Goal: Task Accomplishment & Management: Use online tool/utility

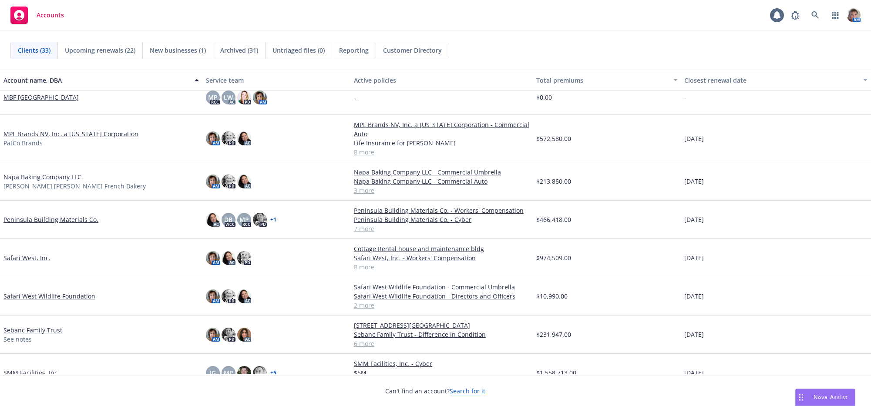
scroll to position [612, 0]
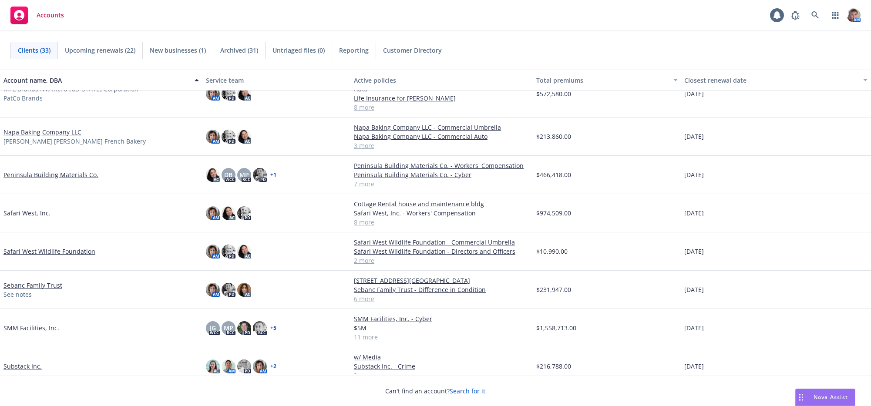
click at [27, 218] on link "Safari West, Inc." at bounding box center [26, 212] width 47 height 9
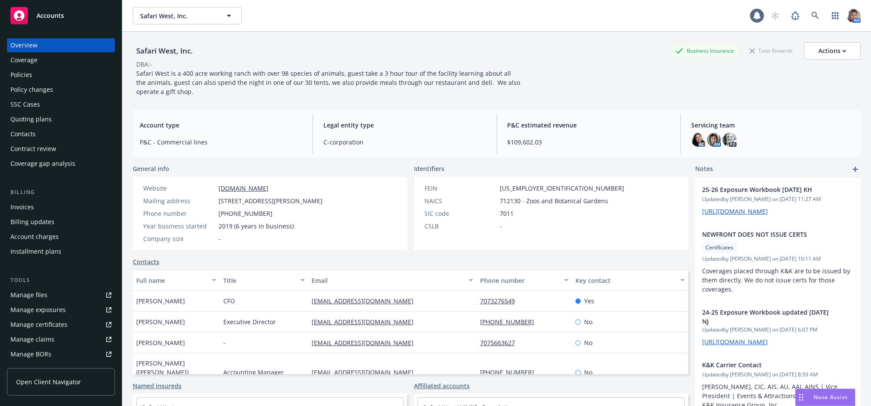
click at [42, 126] on div "Quoting plans" at bounding box center [30, 119] width 41 height 14
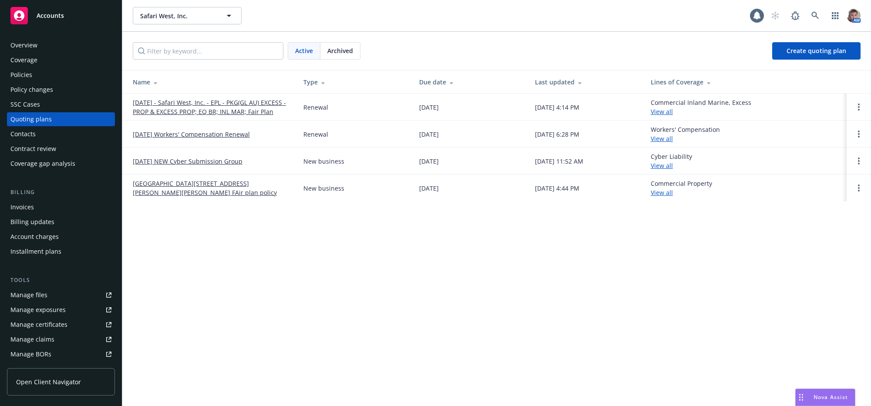
click at [181, 110] on link "08/15/25 - Safari West, Inc. - EPL - PKG(GL AU) EXCESS - PROP & EXCESS PROP; EQ…" at bounding box center [211, 107] width 157 height 18
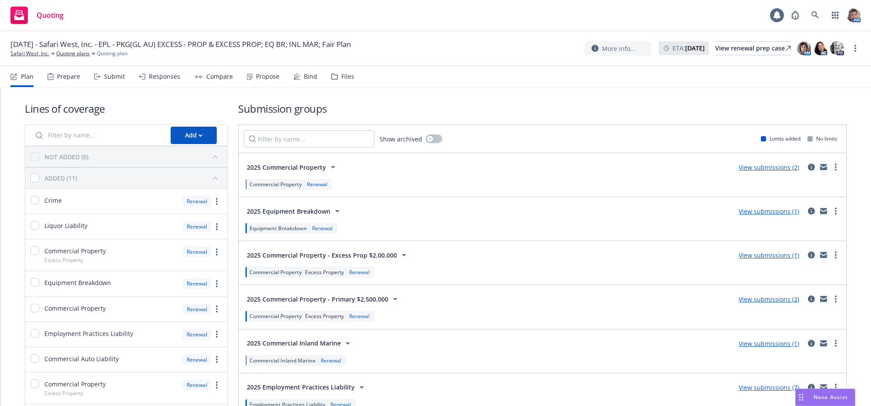
click at [125, 80] on div "Submit" at bounding box center [114, 76] width 21 height 7
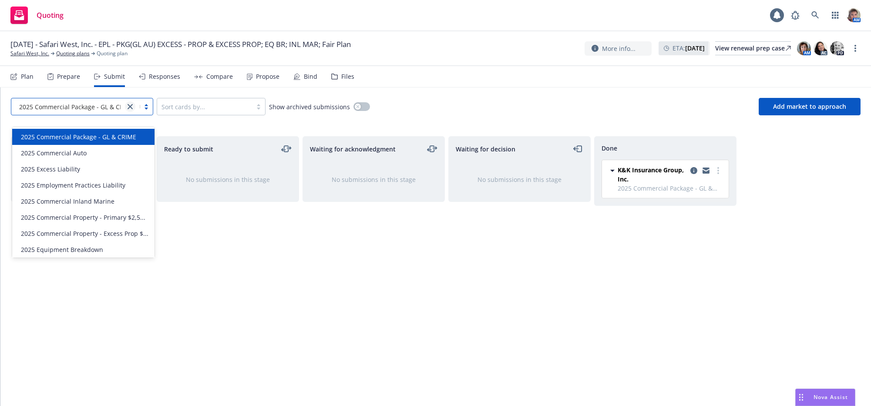
click at [133, 112] on link "close" at bounding box center [130, 106] width 10 height 10
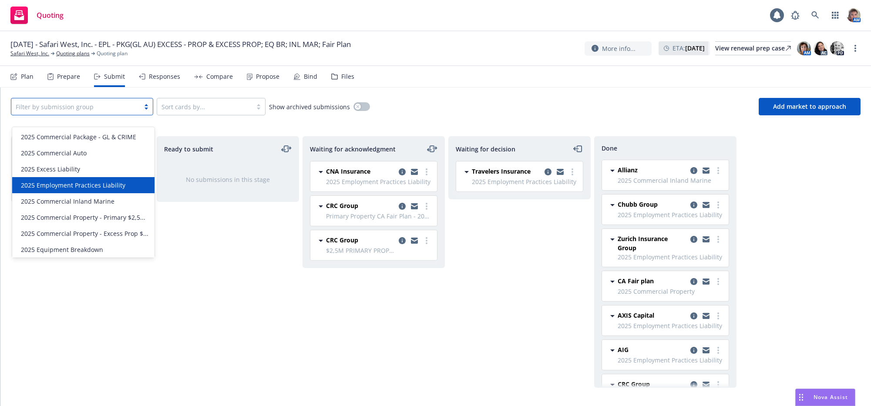
click at [109, 184] on span "2025 Employment Practices Liability" at bounding box center [73, 185] width 104 height 9
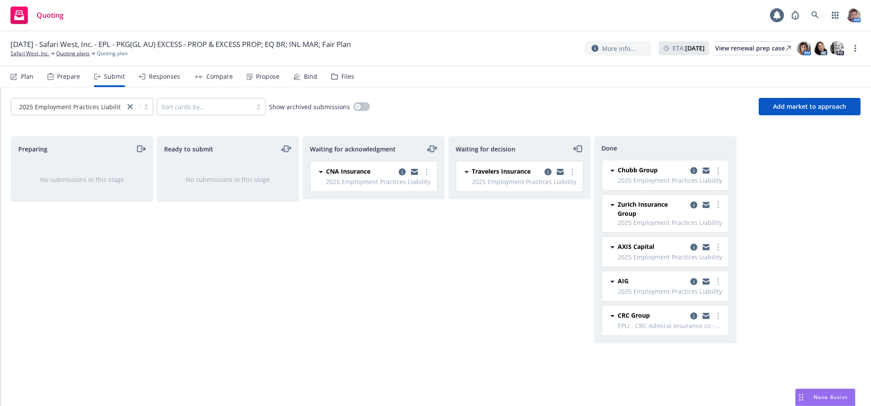
click at [732, 285] on div "Chubb Group 2025 Employment Practices Liability Tuesday, July 1, 2025 at 2:47 P…" at bounding box center [663, 251] width 138 height 183
click at [695, 287] on link "copy logging email" at bounding box center [693, 281] width 10 height 10
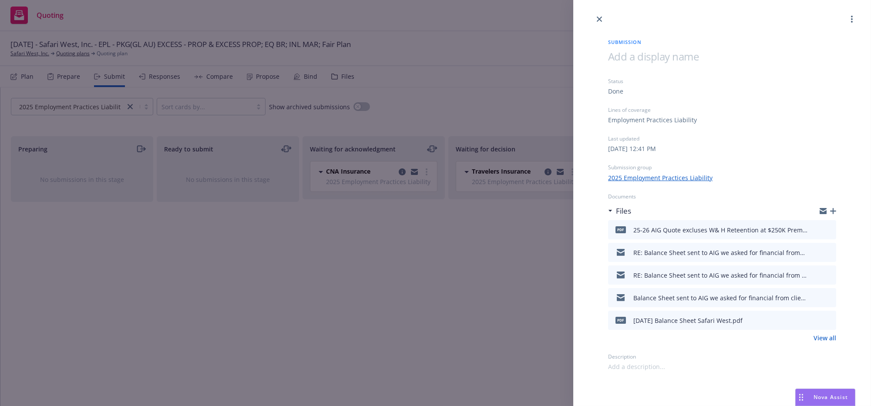
click at [814, 256] on button "download file" at bounding box center [813, 251] width 9 height 9
click at [418, 313] on div "Submission Status Done Lines of coverage Employment Practices Liability Last up…" at bounding box center [435, 203] width 871 height 406
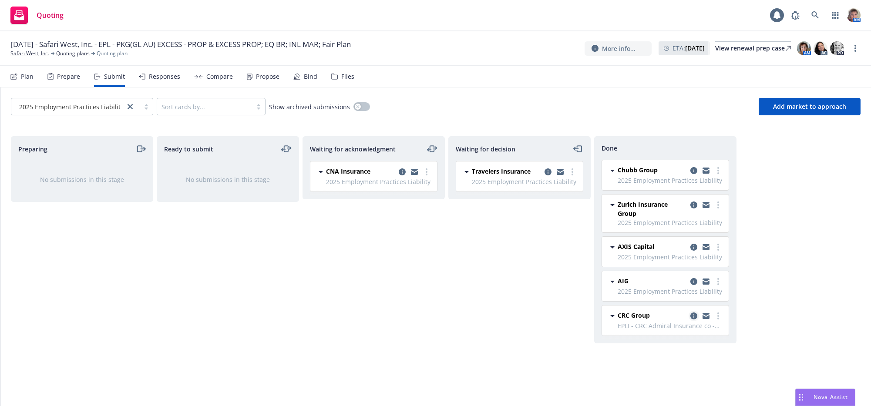
click at [692, 319] on icon "copy logging email" at bounding box center [693, 315] width 7 height 7
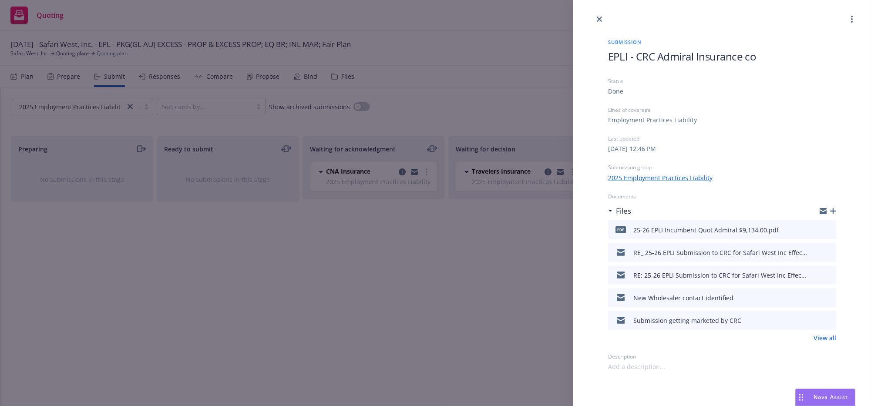
click at [810, 232] on icon "download file" at bounding box center [813, 228] width 7 height 7
click at [814, 256] on button "download file" at bounding box center [813, 251] width 9 height 9
click at [300, 294] on div "Submission EPLI - CRC Admiral Insurance co Status Done Lines of coverage Employ…" at bounding box center [435, 203] width 871 height 406
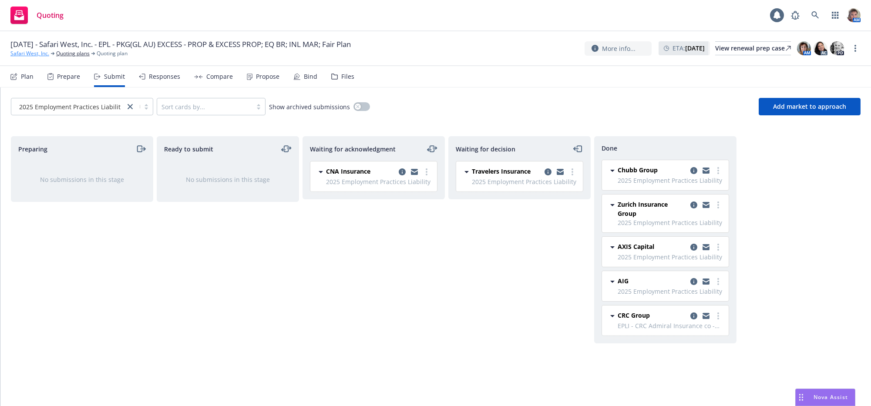
click at [33, 57] on link "Safari West, Inc." at bounding box center [29, 54] width 39 height 8
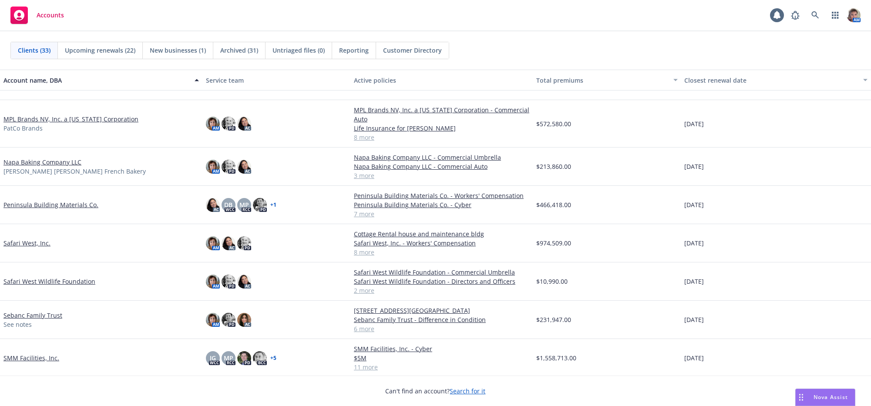
scroll to position [599, 0]
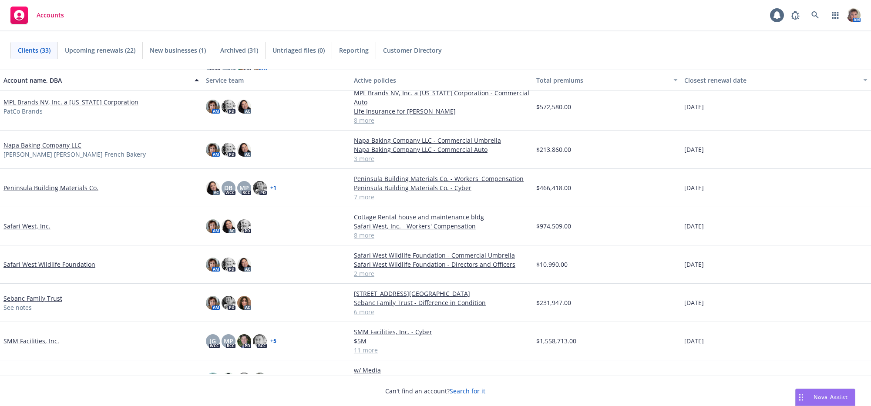
click at [36, 231] on link "Safari West, Inc." at bounding box center [26, 225] width 47 height 9
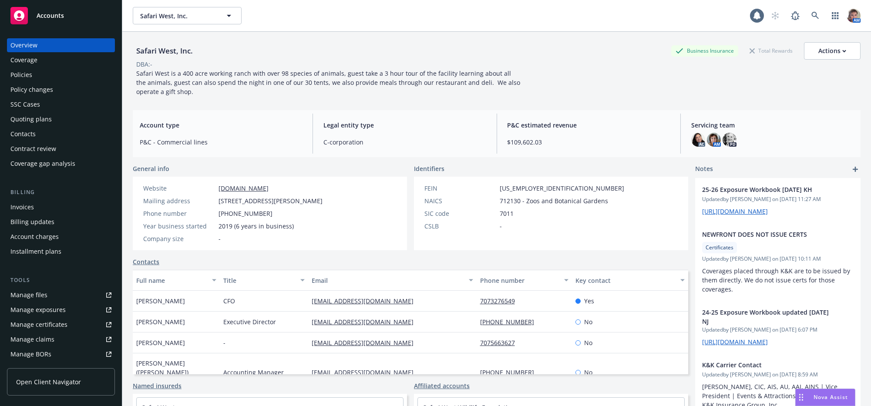
click at [47, 126] on div "Quoting plans" at bounding box center [30, 119] width 41 height 14
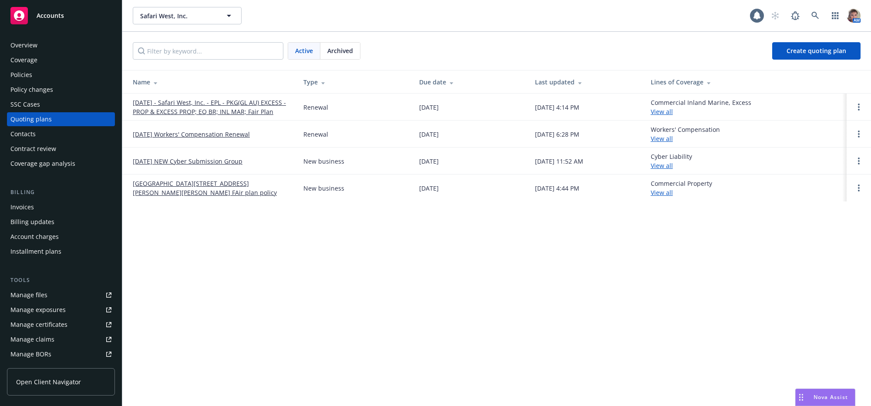
click at [210, 104] on link "[DATE] - Safari West, Inc. - EPL - PKG(GL AU) EXCESS - PROP & EXCESS PROP; EQ B…" at bounding box center [211, 107] width 157 height 18
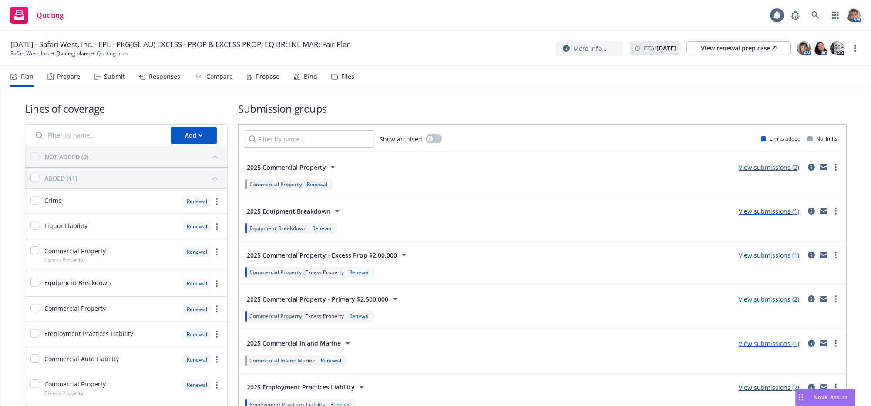
click at [160, 80] on div "Responses" at bounding box center [164, 76] width 31 height 7
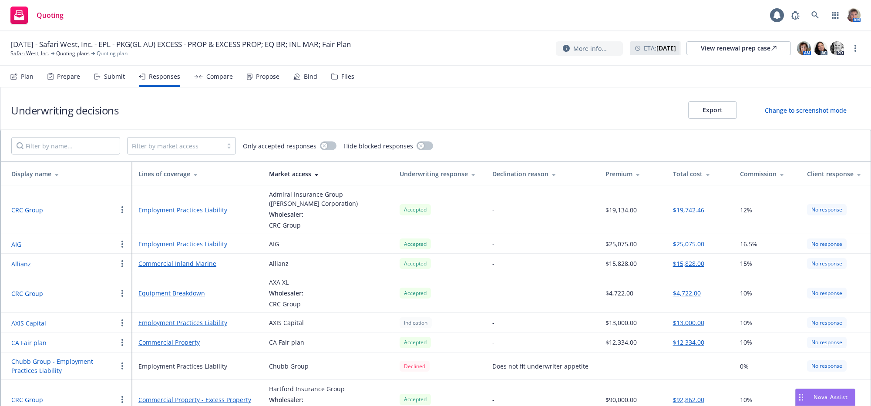
click at [184, 327] on link "Employment Practices Liability" at bounding box center [196, 322] width 117 height 9
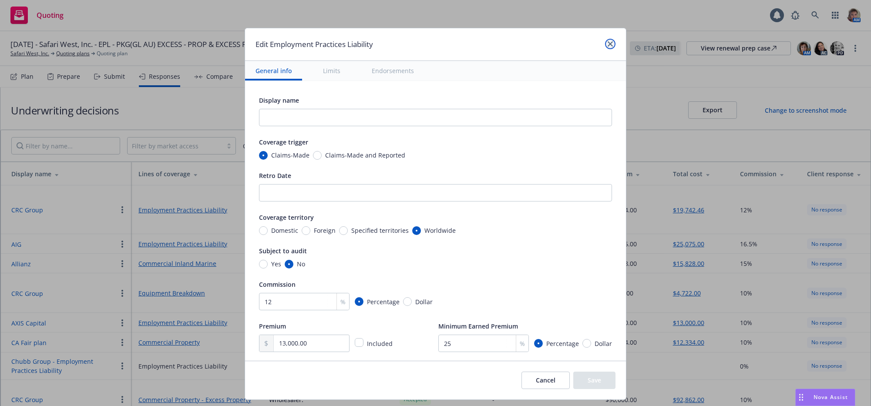
click at [613, 44] on link "close" at bounding box center [610, 44] width 10 height 10
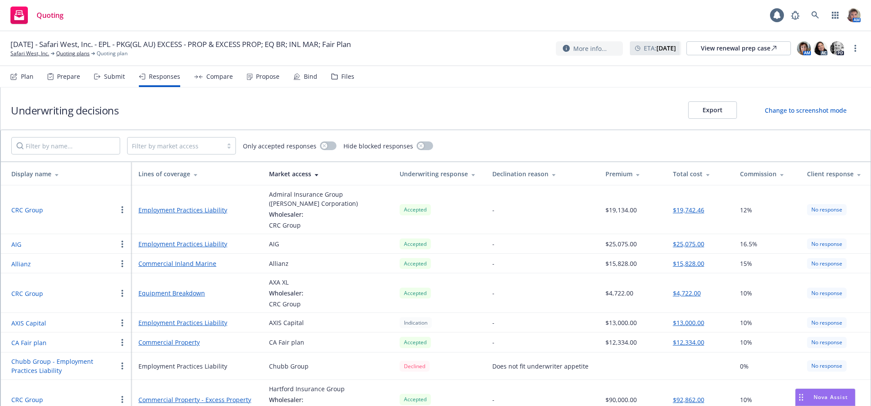
click at [189, 327] on link "Employment Practices Liability" at bounding box center [196, 322] width 117 height 9
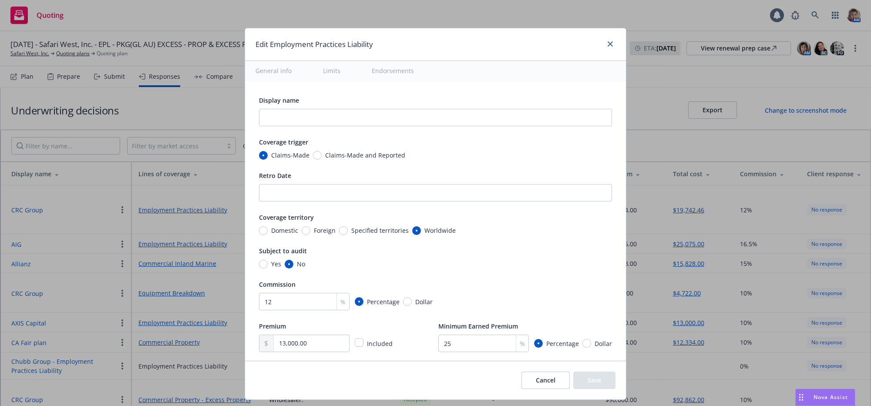
type textarea "x"
drag, startPoint x: 29, startPoint y: 342, endPoint x: 32, endPoint y: 337, distance: 5.7
click at [31, 338] on div "Edit Employment Practices Liability General info Limits Endorsements Display na…" at bounding box center [435, 203] width 871 height 406
click at [608, 40] on link "close" at bounding box center [610, 44] width 10 height 10
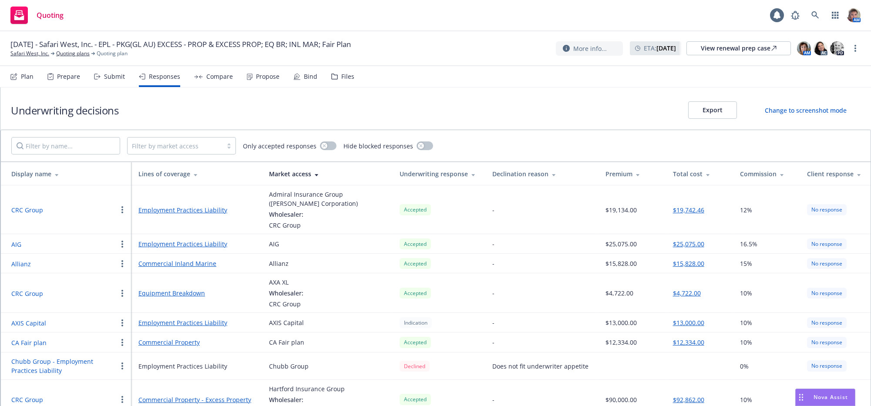
click at [30, 328] on button "AXIS Capital" at bounding box center [28, 322] width 35 height 9
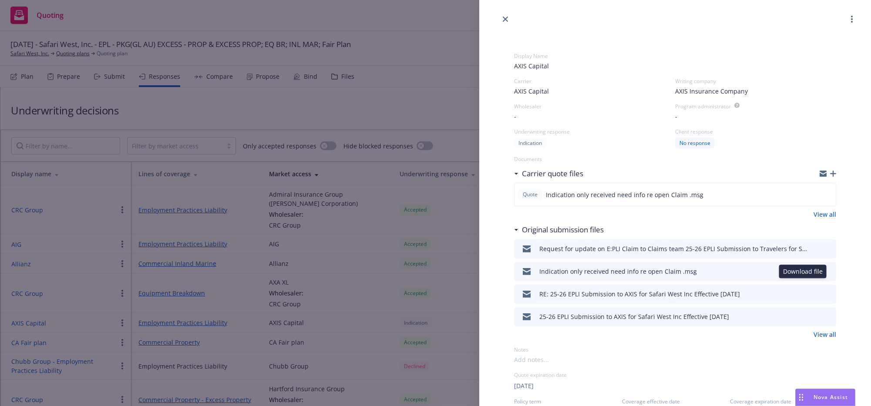
click at [811, 272] on icon "download file" at bounding box center [814, 269] width 6 height 5
click at [60, 388] on div "Display Name AXIS Capital Carrier AXIS Capital Writing company AXIS Insurance C…" at bounding box center [435, 203] width 871 height 406
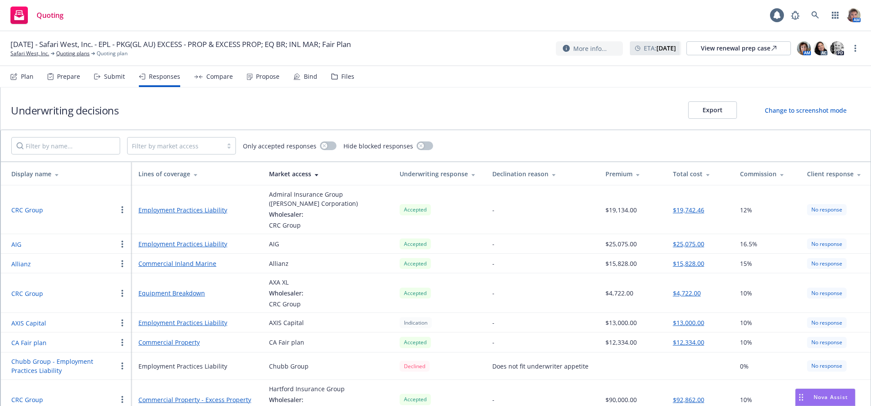
click at [60, 375] on button "Chubb Group - Employment Practices Liability" at bounding box center [64, 366] width 106 height 18
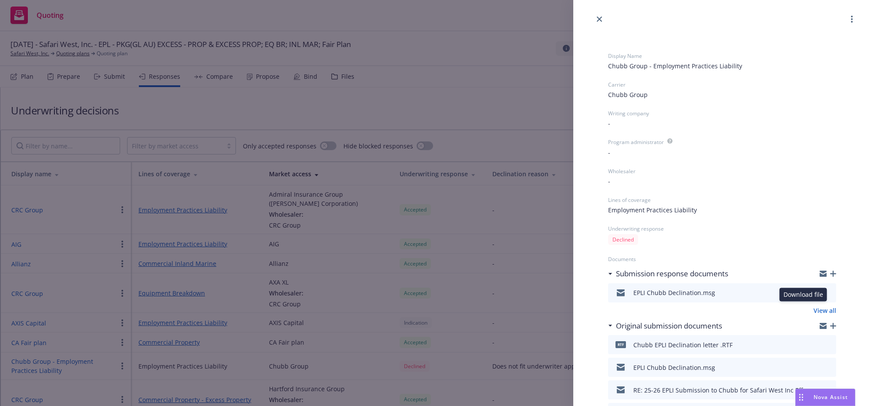
click at [809, 296] on button "download file" at bounding box center [813, 292] width 9 height 9
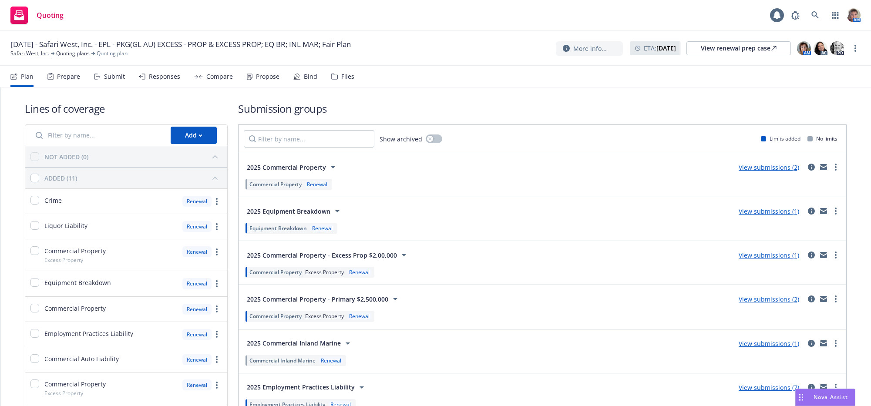
click at [125, 80] on div "Submit" at bounding box center [114, 76] width 21 height 7
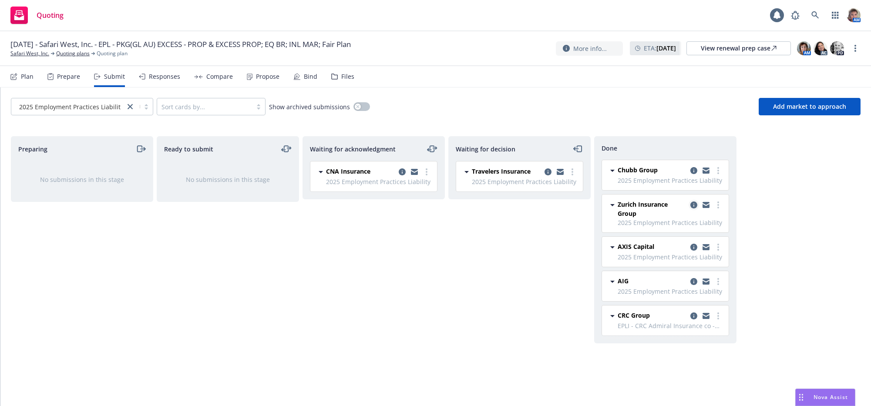
click at [694, 208] on icon "copy logging email" at bounding box center [693, 204] width 7 height 7
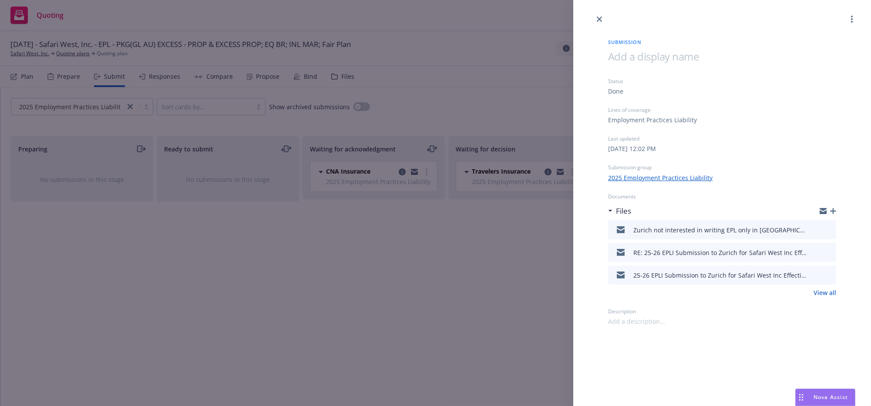
click at [811, 231] on icon "download file" at bounding box center [814, 227] width 6 height 5
click at [348, 290] on div "Submission Status Done Lines of coverage Employment Practices Liability Last up…" at bounding box center [435, 203] width 871 height 406
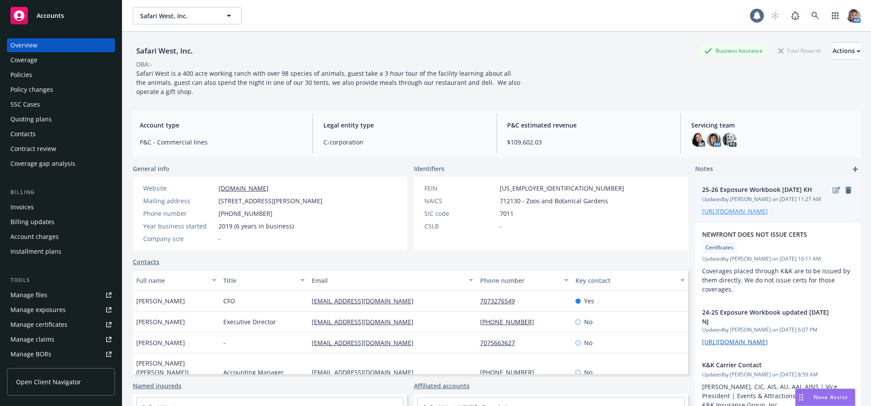
click at [767, 215] on link "[URL][DOMAIN_NAME]" at bounding box center [735, 211] width 66 height 8
